Goal: Task Accomplishment & Management: Manage account settings

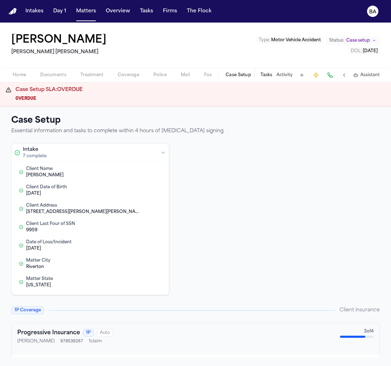
click at [65, 79] on span "button" at bounding box center [53, 79] width 35 height 1
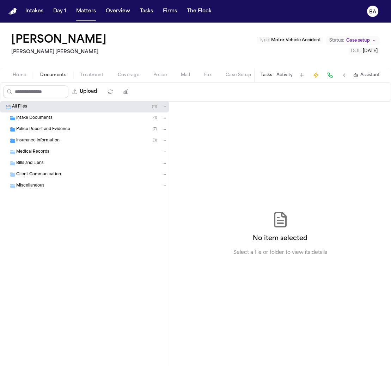
click at [63, 128] on span "Police Report and Evidence" at bounding box center [43, 129] width 54 height 6
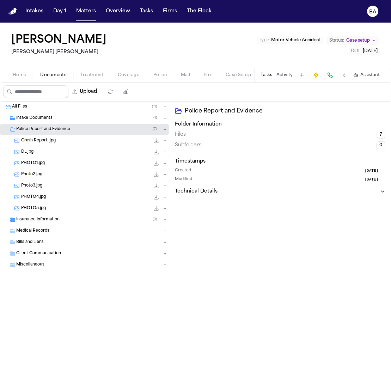
click at [66, 141] on div "Crash Report..jpg 256.1 KB • JPG" at bounding box center [94, 140] width 146 height 7
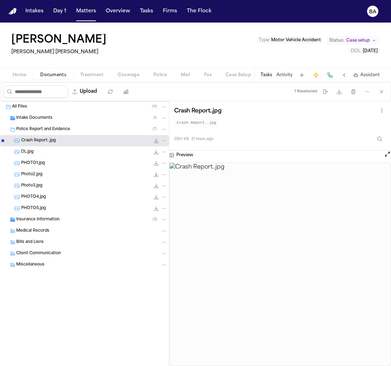
click at [154, 139] on icon "File: Crash Report..jpg" at bounding box center [156, 141] width 6 height 6
click at [40, 252] on span "Client Communication" at bounding box center [38, 253] width 45 height 6
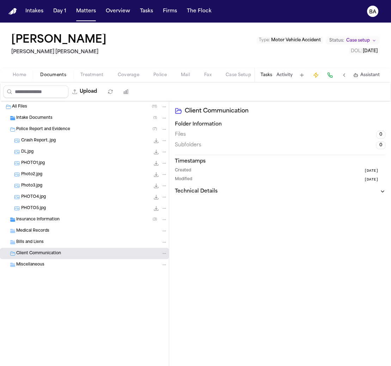
click at [41, 244] on div "Bills and Liens" at bounding box center [84, 241] width 169 height 11
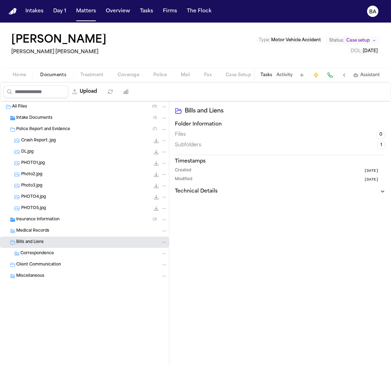
click at [43, 230] on span "Medical Records" at bounding box center [32, 231] width 33 height 6
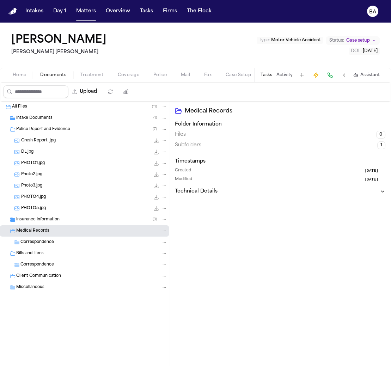
click at [63, 119] on div "Intake Documents ( 1 )" at bounding box center [91, 118] width 151 height 6
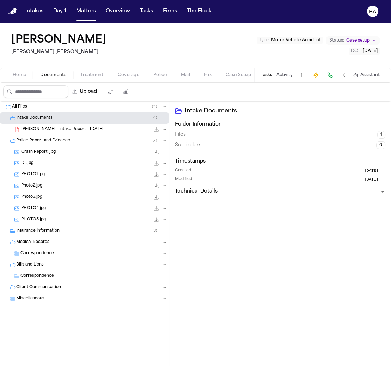
click at [58, 130] on span "[PERSON_NAME] - Intake Report - [DATE]" at bounding box center [62, 129] width 82 height 6
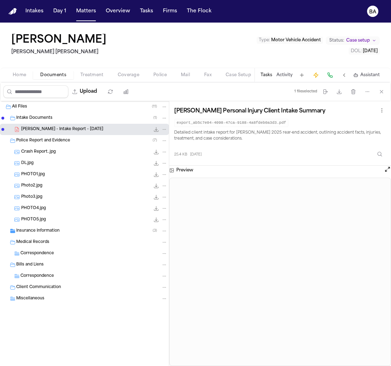
click at [155, 130] on icon "File: S. Doerr - Intake Report - 8.18.25" at bounding box center [156, 129] width 6 height 6
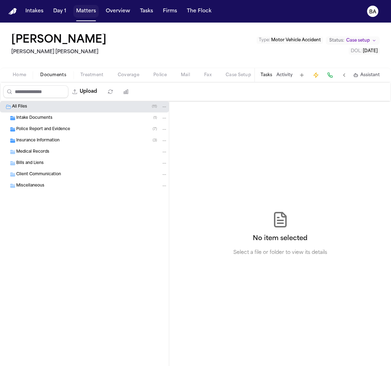
click at [82, 13] on button "Matters" at bounding box center [85, 11] width 25 height 13
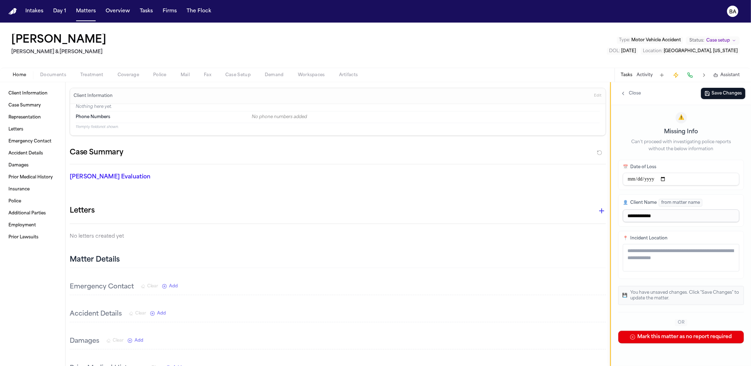
click at [50, 75] on span "Documents" at bounding box center [53, 75] width 26 height 6
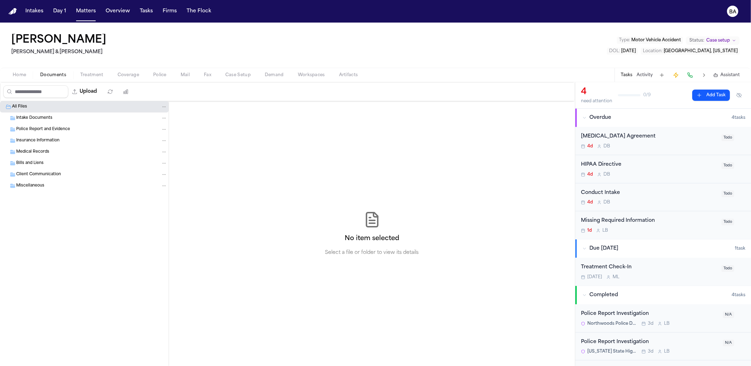
click at [50, 128] on span "Police Report and Evidence" at bounding box center [43, 129] width 54 height 6
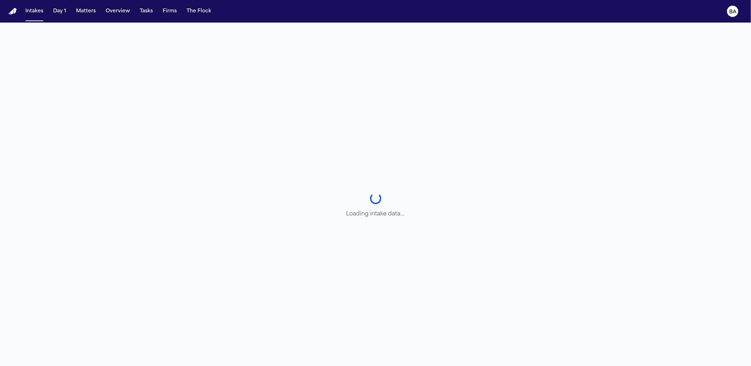
select select "******"
select select "**********"
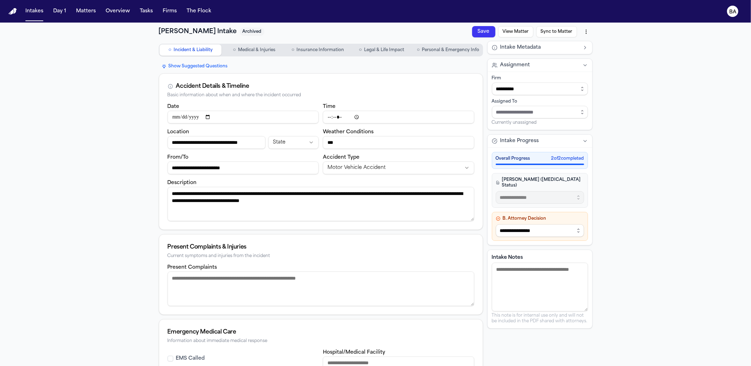
click at [31, 15] on button "Intakes" at bounding box center [35, 11] width 24 height 13
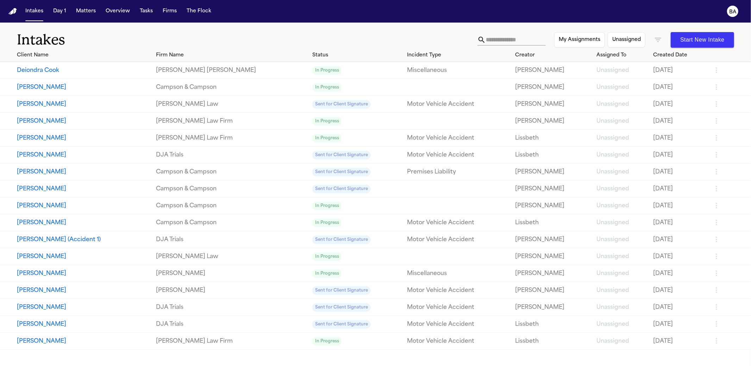
click at [67, 176] on td "[PERSON_NAME]" at bounding box center [76, 171] width 153 height 17
click at [64, 171] on button "Bonita Atkinson" at bounding box center [83, 172] width 133 height 8
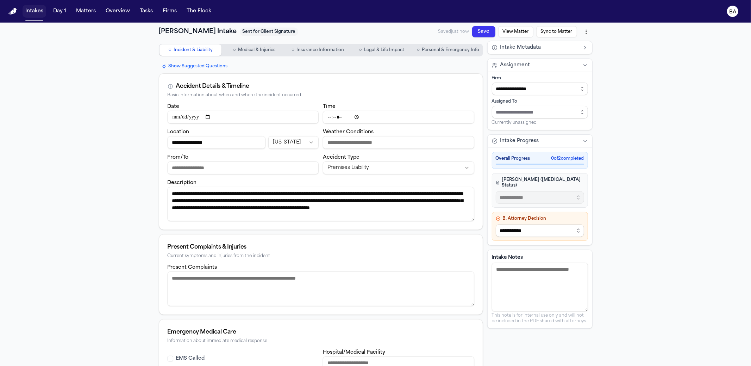
click at [27, 12] on button "Intakes" at bounding box center [35, 11] width 24 height 13
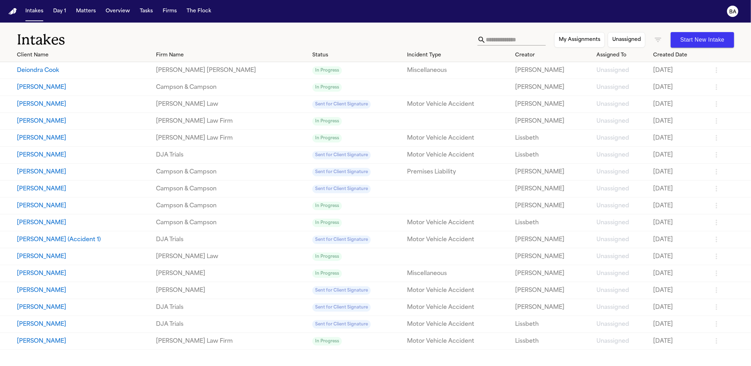
click at [132, 88] on button "Tyrek Townes" at bounding box center [83, 87] width 133 height 8
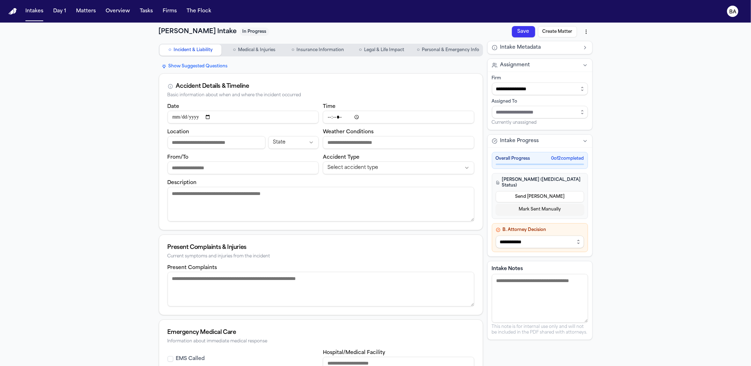
click at [537, 191] on button "Send LOE" at bounding box center [540, 196] width 88 height 11
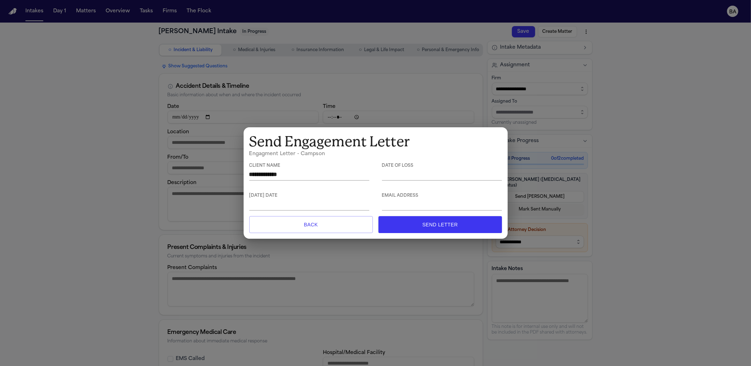
click at [355, 95] on div "**********" at bounding box center [375, 183] width 751 height 366
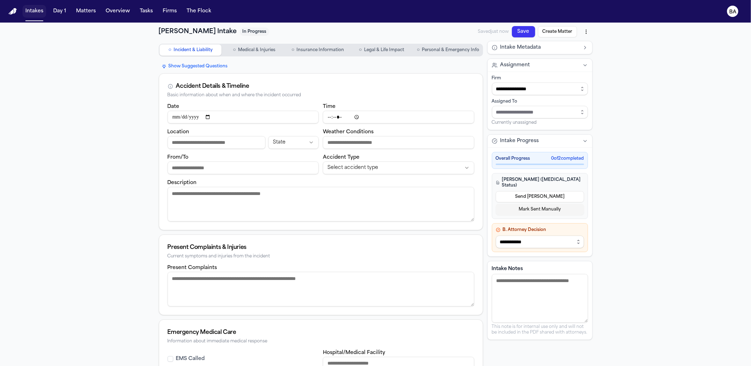
click at [25, 12] on button "Intakes" at bounding box center [35, 11] width 24 height 13
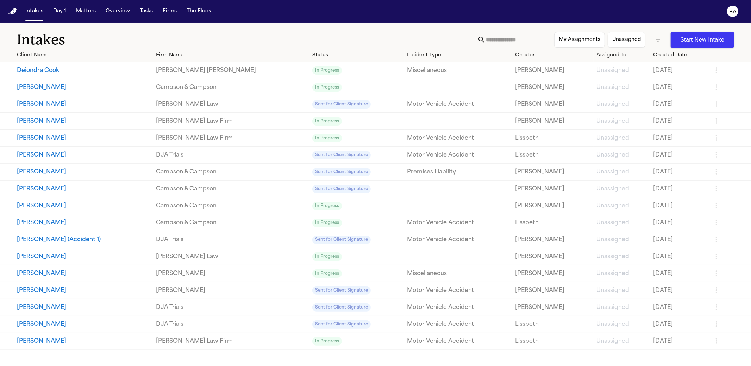
click at [54, 256] on button "Samantha Braz" at bounding box center [83, 256] width 133 height 8
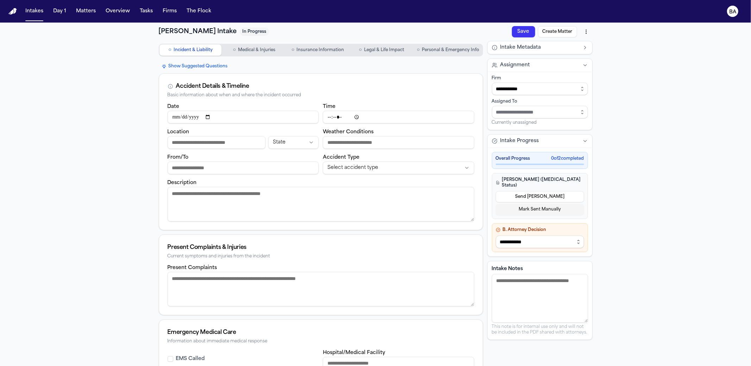
click at [514, 191] on button "Send LOE" at bounding box center [540, 196] width 88 height 11
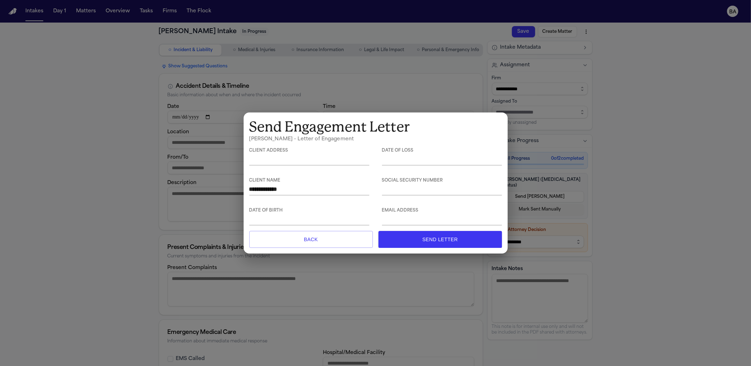
click at [90, 159] on div "**********" at bounding box center [375, 183] width 751 height 366
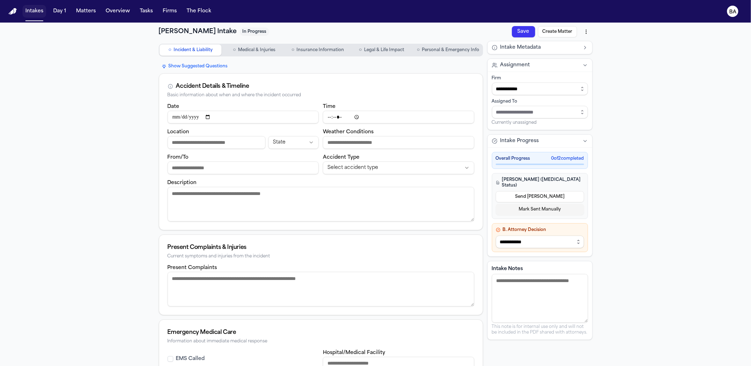
click at [31, 14] on button "Intakes" at bounding box center [35, 11] width 24 height 13
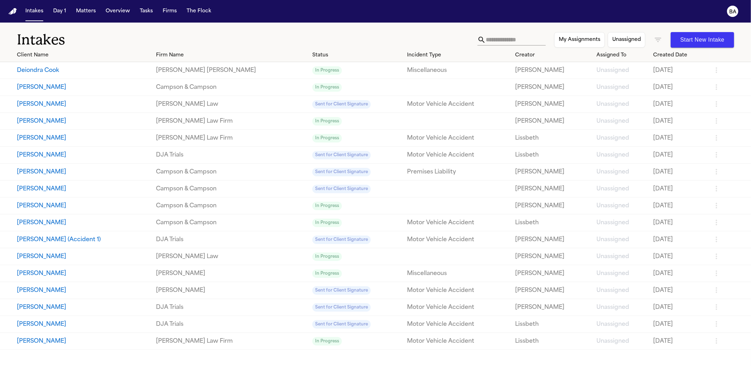
click at [603, 42] on button "My Assignments" at bounding box center [579, 39] width 51 height 15
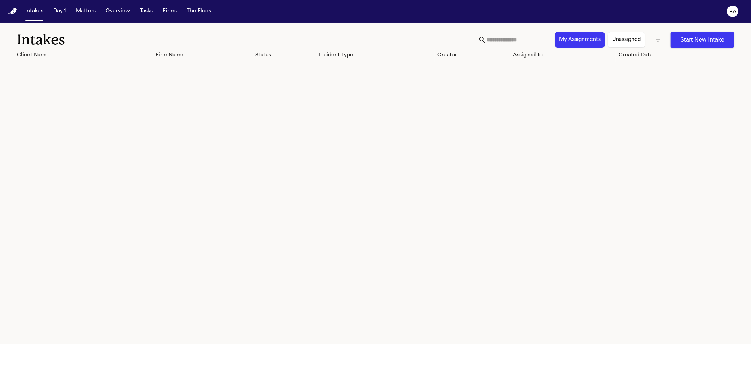
click at [617, 38] on button "Unassigned" at bounding box center [627, 39] width 38 height 15
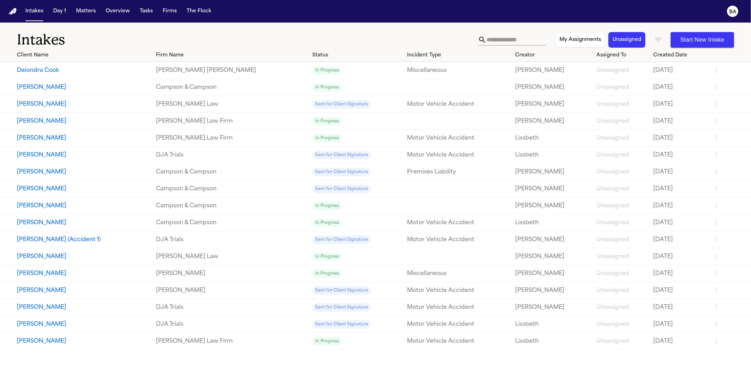
click at [577, 42] on button "My Assignments" at bounding box center [580, 39] width 51 height 15
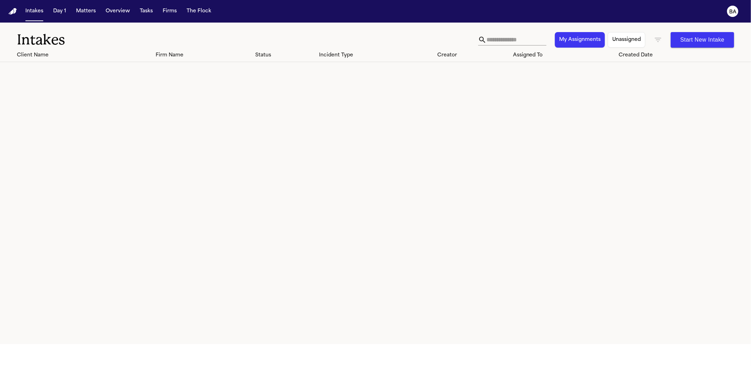
click at [630, 39] on button "Unassigned" at bounding box center [627, 39] width 38 height 15
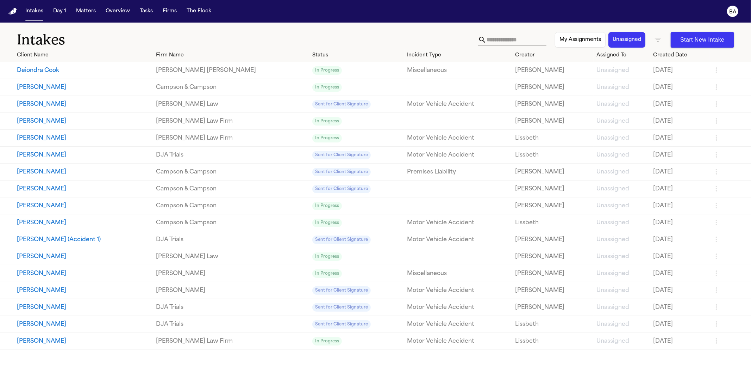
click at [193, 341] on link "Hecht Law Firm" at bounding box center [231, 341] width 151 height 8
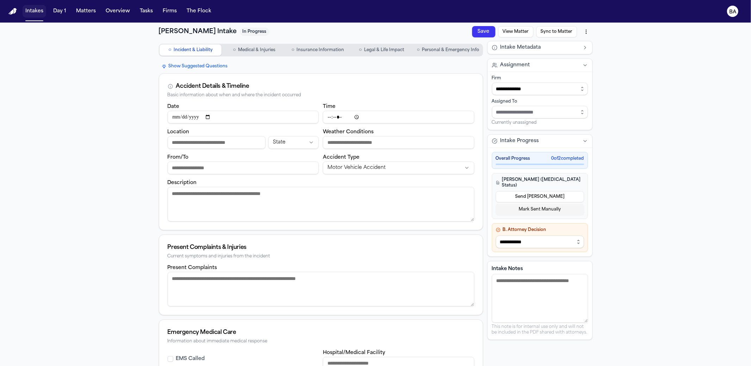
click at [24, 14] on button "Intakes" at bounding box center [35, 11] width 24 height 13
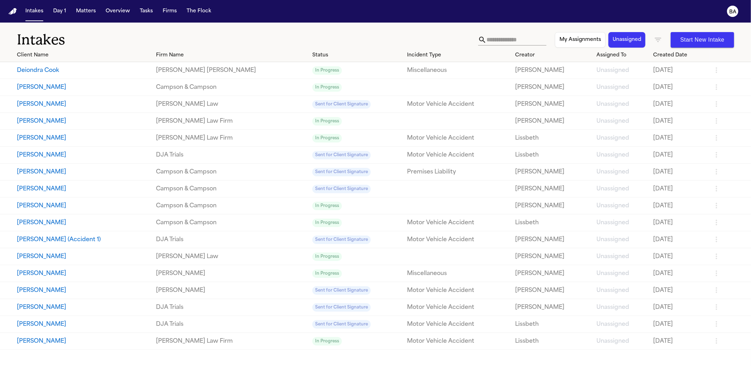
click at [655, 41] on icon "button" at bounding box center [658, 40] width 8 height 8
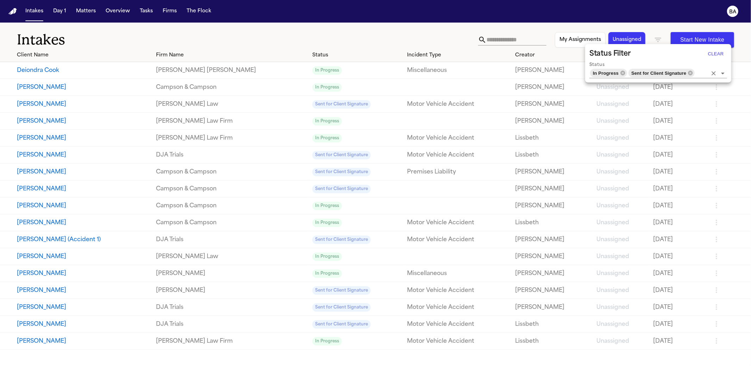
drag, startPoint x: 691, startPoint y: 71, endPoint x: 658, endPoint y: 73, distance: 33.9
click at [691, 71] on icon at bounding box center [691, 72] width 5 height 5
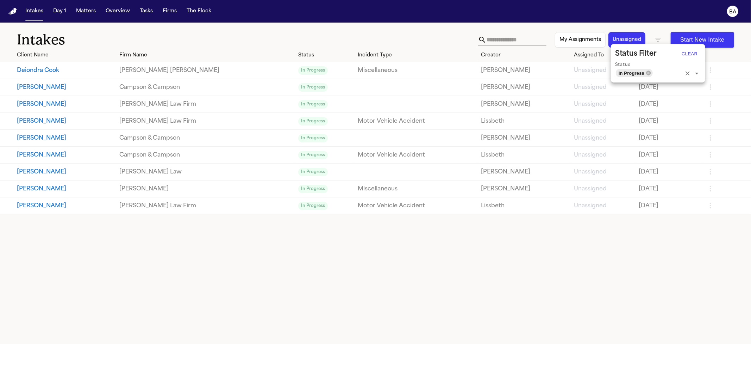
drag, startPoint x: 647, startPoint y: 72, endPoint x: 652, endPoint y: 70, distance: 5.2
click at [647, 72] on icon at bounding box center [649, 72] width 5 height 5
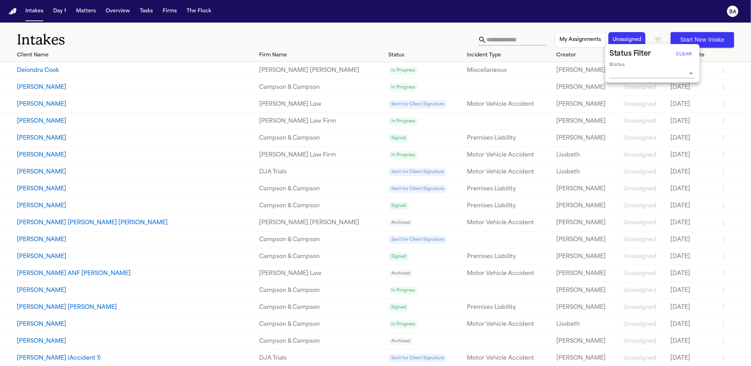
click at [666, 72] on input "Status" at bounding box center [647, 73] width 75 height 10
click at [637, 87] on li "Archived" at bounding box center [653, 87] width 86 height 13
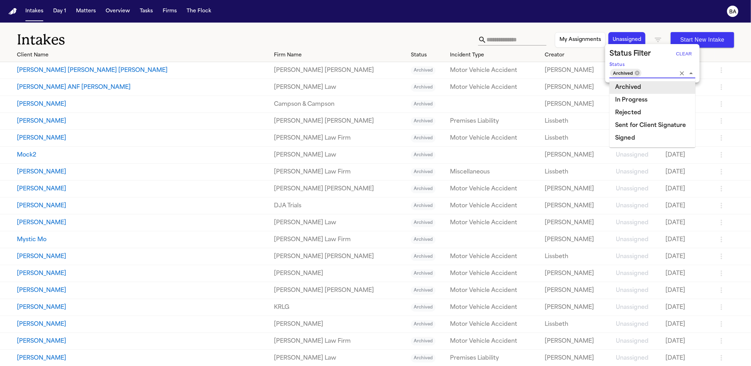
click at [295, 44] on div at bounding box center [375, 183] width 751 height 366
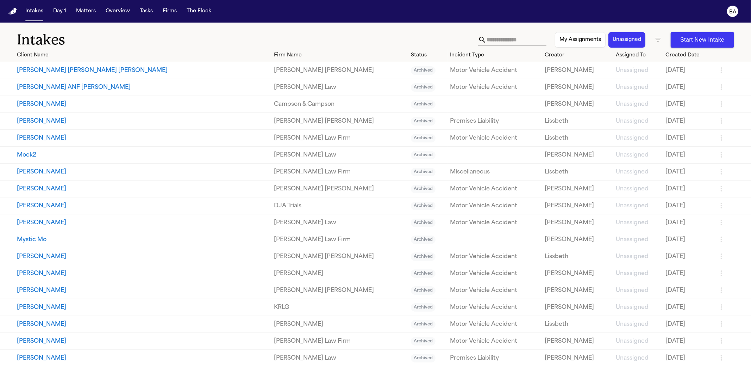
click at [146, 88] on button "Widline Mompremier ANF Jase Sherman" at bounding box center [142, 87] width 251 height 8
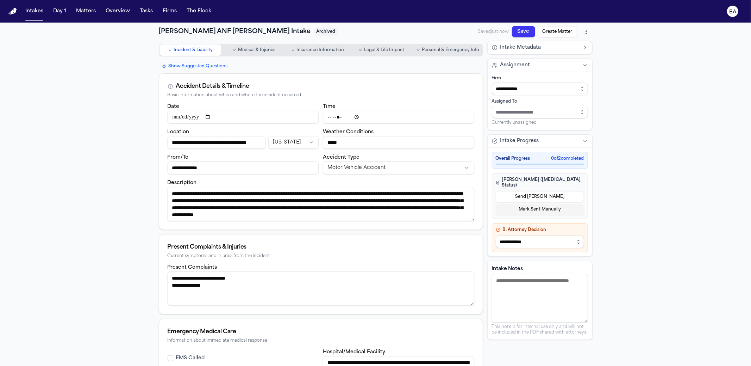
click at [535, 191] on button "Send LOE" at bounding box center [540, 196] width 88 height 11
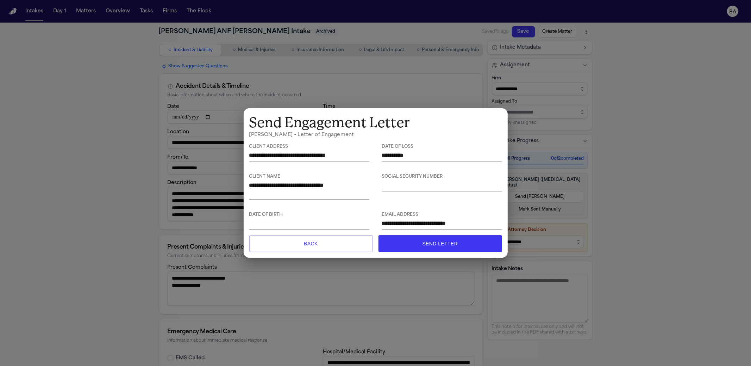
click at [130, 202] on div "**********" at bounding box center [375, 183] width 751 height 366
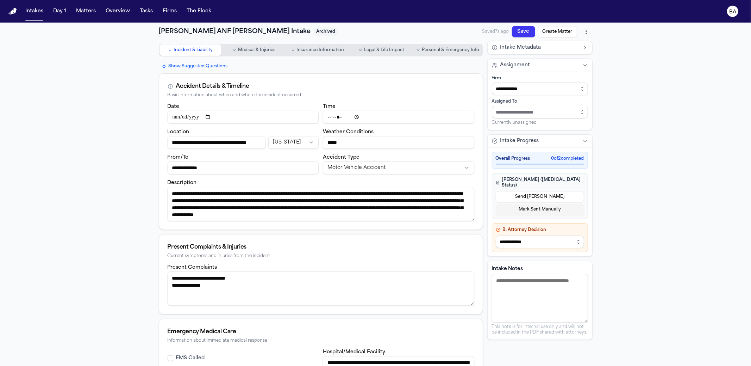
click at [462, 52] on span "Personal & Emergency Info" at bounding box center [450, 50] width 57 height 6
